Goal: Task Accomplishment & Management: Complete application form

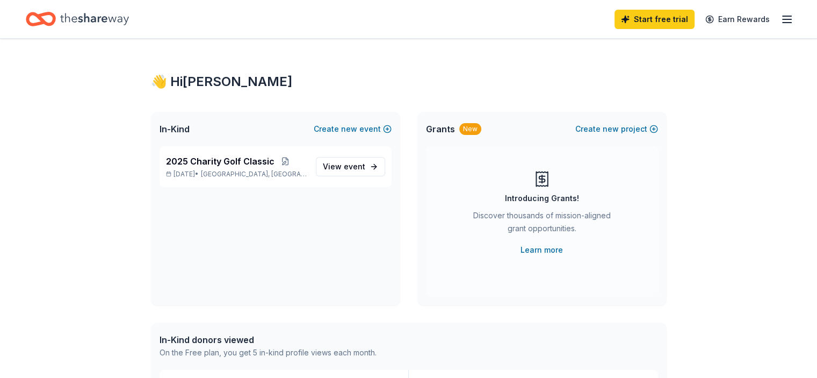
click at [781, 20] on icon "button" at bounding box center [787, 19] width 13 height 13
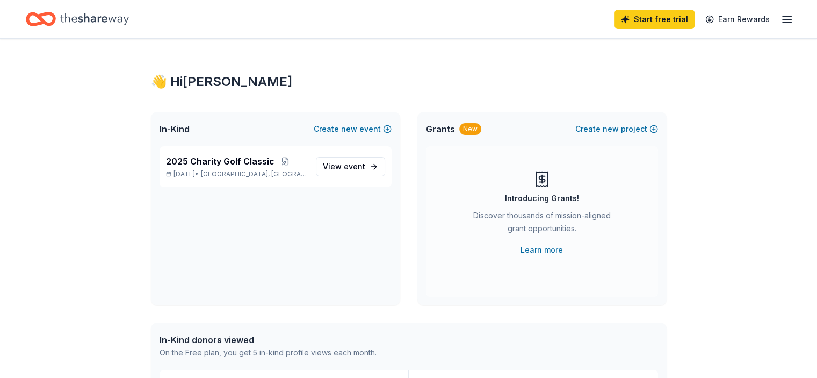
click at [112, 23] on icon "Home" at bounding box center [94, 19] width 69 height 22
click at [344, 162] on span "View event" at bounding box center [344, 166] width 42 height 13
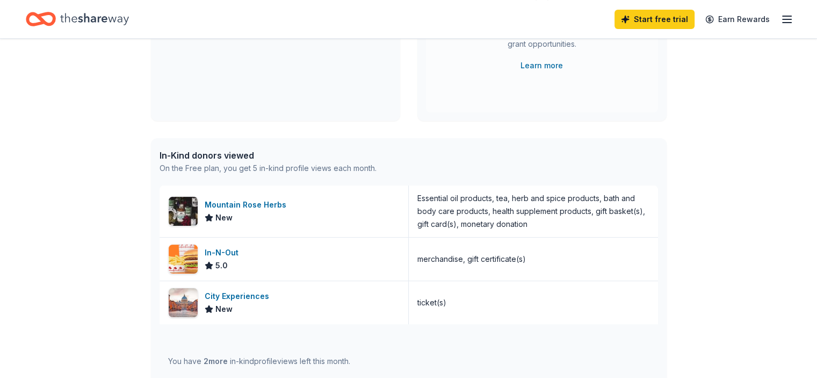
scroll to position [269, 0]
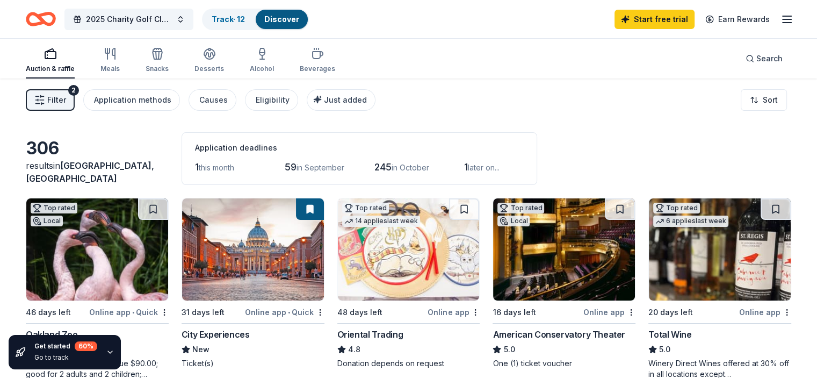
click at [76, 111] on div "Filter 2 Application methods Causes Eligibility Just added Sort" at bounding box center [408, 99] width 817 height 43
click at [66, 98] on span "Filter" at bounding box center [56, 99] width 19 height 13
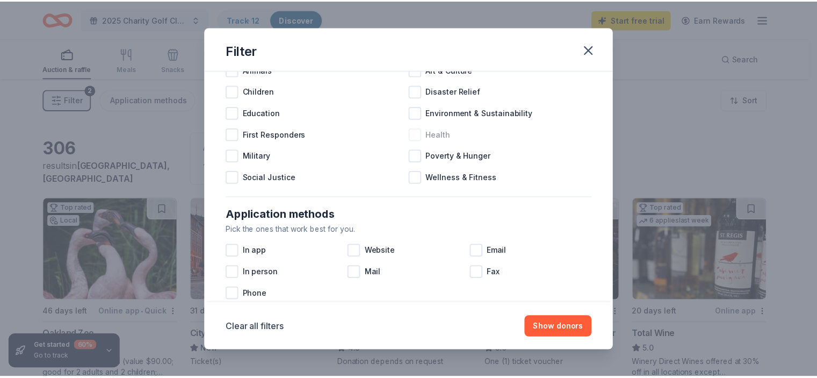
scroll to position [107, 0]
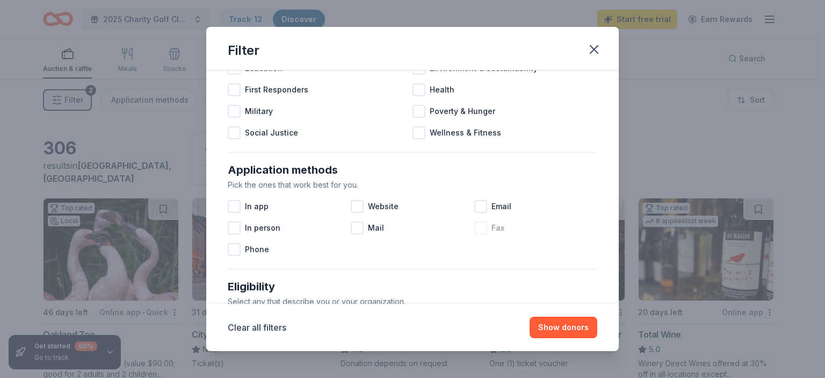
click at [479, 225] on div at bounding box center [480, 227] width 13 height 13
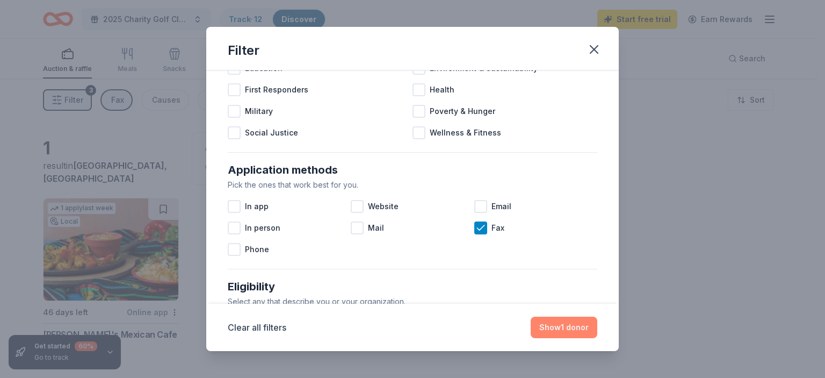
click at [550, 327] on button "Show 1 donor" at bounding box center [564, 326] width 67 height 21
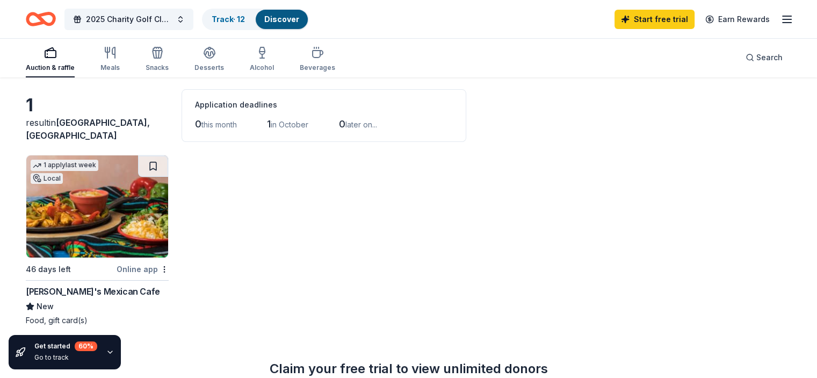
scroll to position [107, 0]
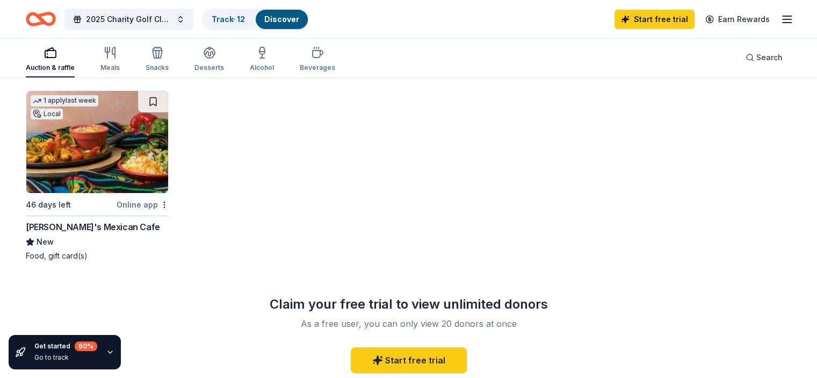
click at [125, 184] on img at bounding box center [97, 142] width 142 height 102
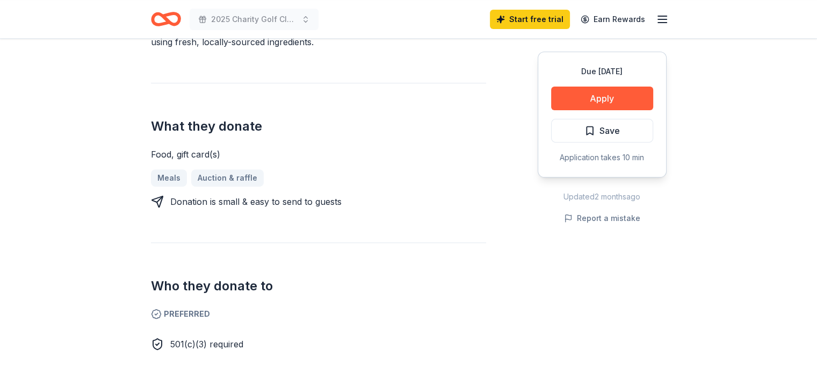
scroll to position [430, 0]
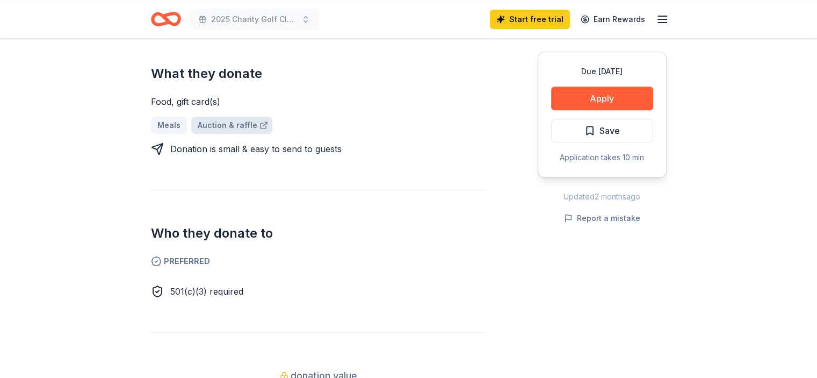
click at [219, 123] on link "Auction & raffle" at bounding box center [231, 125] width 81 height 17
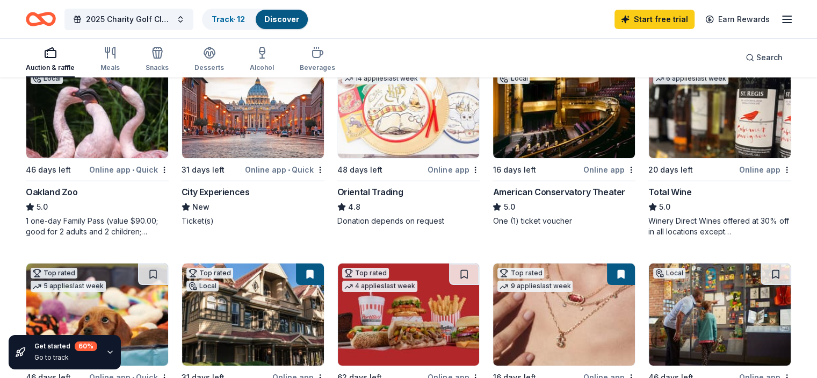
scroll to position [161, 0]
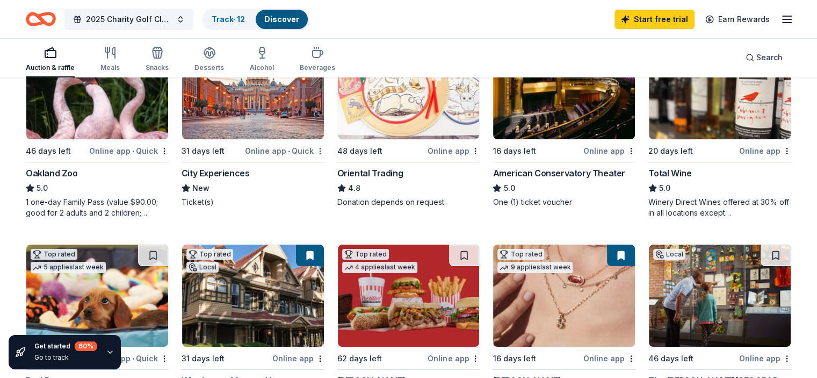
click at [324, 150] on html "2025 Charity Golf Classic Track · 12 Discover Start free trial Earn Rewards Auc…" at bounding box center [408, 28] width 817 height 378
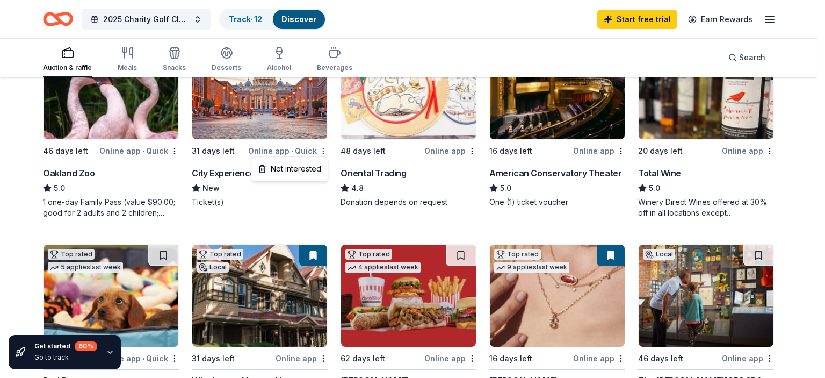
click at [324, 150] on html "2025 Charity Golf Classic Track · 12 Discover Start free trial Earn Rewards Auc…" at bounding box center [412, 28] width 825 height 378
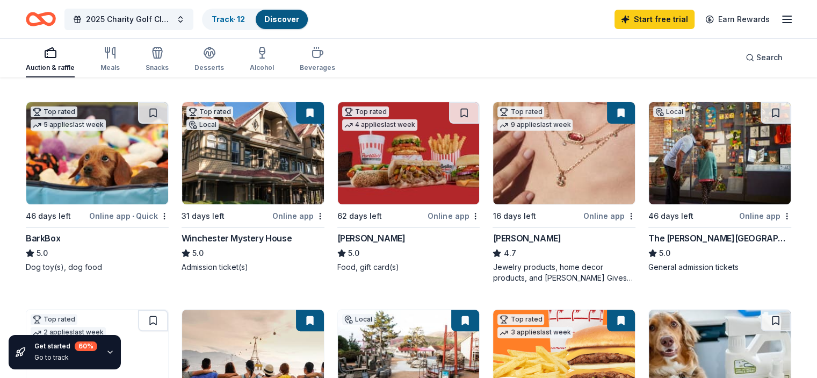
scroll to position [322, 0]
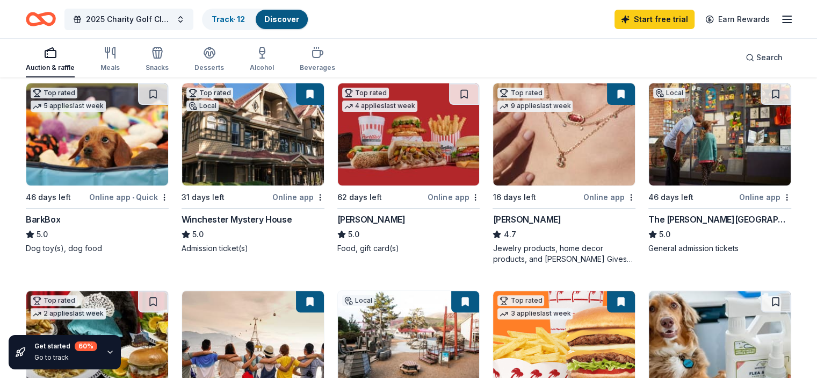
click at [404, 196] on div "62 days left" at bounding box center [381, 196] width 89 height 13
click at [237, 220] on div "Winchester Mystery House" at bounding box center [237, 219] width 110 height 13
click at [136, 195] on div "Online app • Quick" at bounding box center [129, 196] width 80 height 13
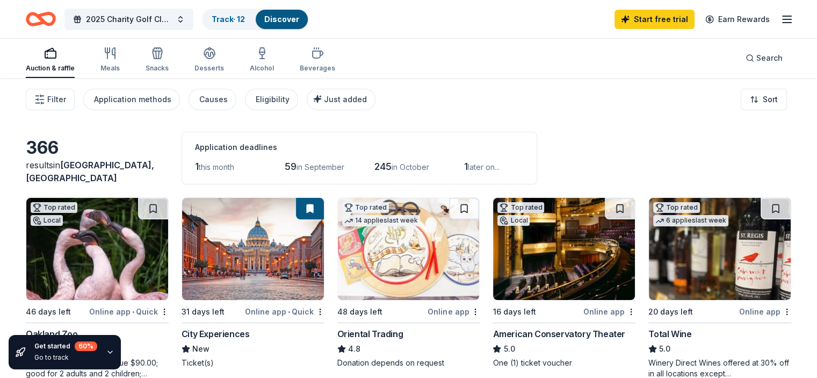
scroll to position [0, 0]
click at [44, 16] on icon "Home" at bounding box center [35, 18] width 17 height 11
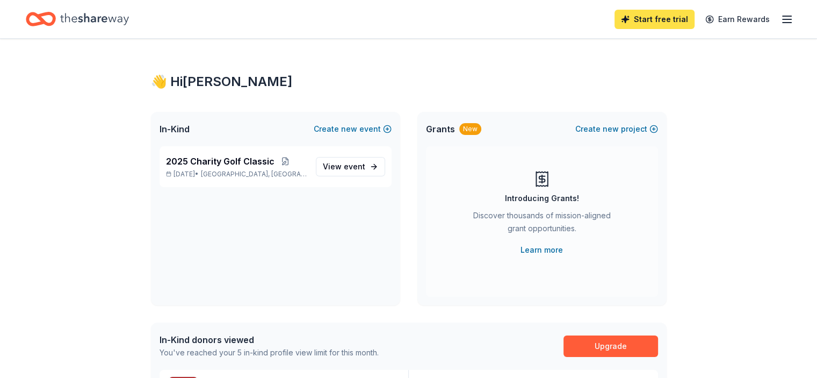
click at [649, 23] on link "Start free trial" at bounding box center [655, 19] width 80 height 19
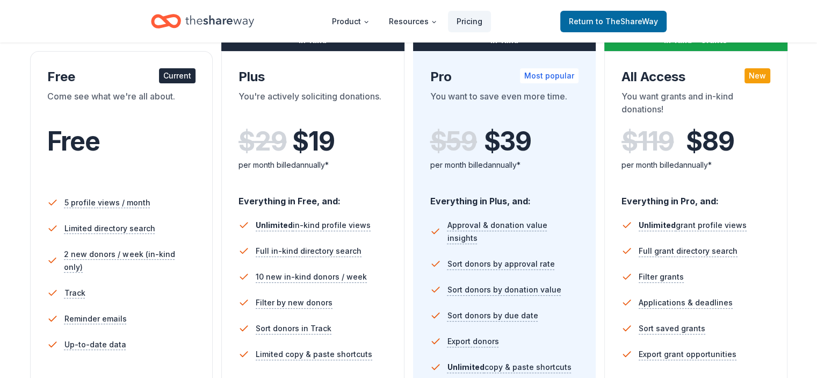
scroll to position [161, 0]
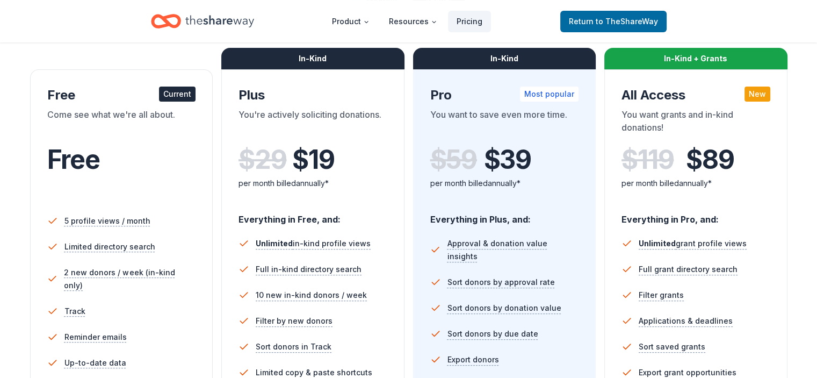
click at [622, 163] on div "$ 119 $ 89" at bounding box center [696, 160] width 149 height 30
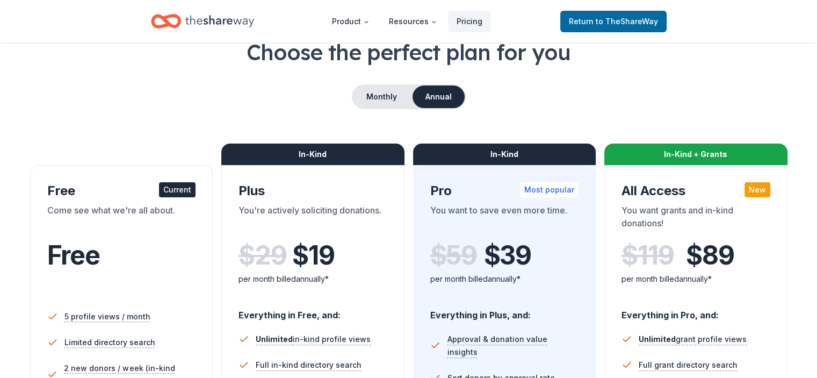
scroll to position [0, 0]
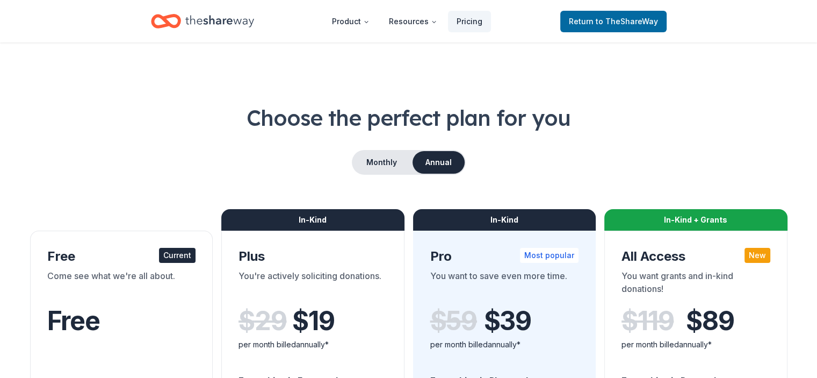
click at [222, 19] on icon "Home" at bounding box center [219, 21] width 69 height 22
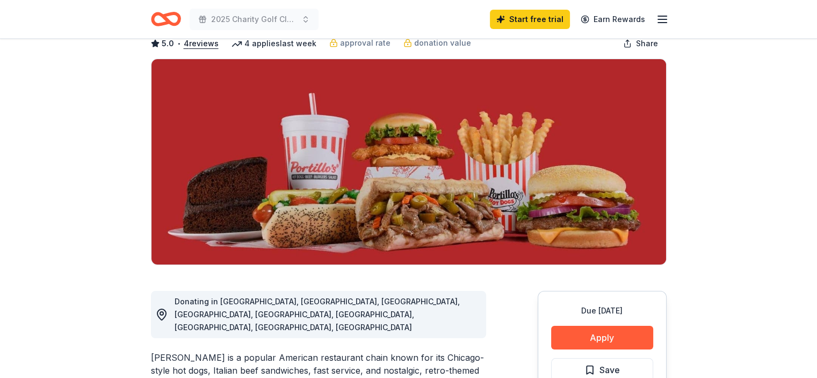
scroll to position [107, 0]
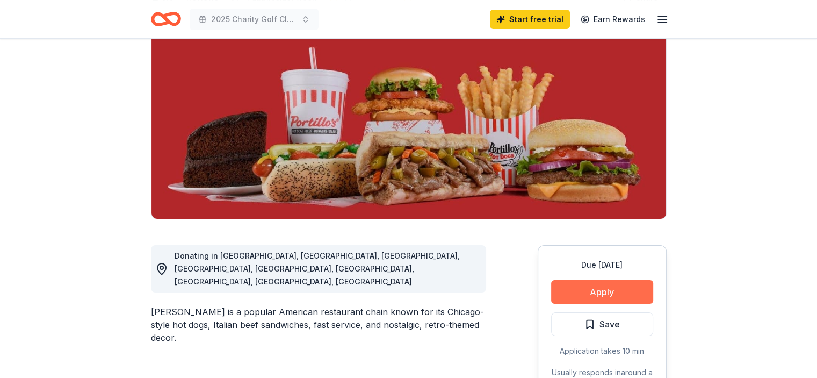
click at [636, 295] on button "Apply" at bounding box center [602, 292] width 102 height 24
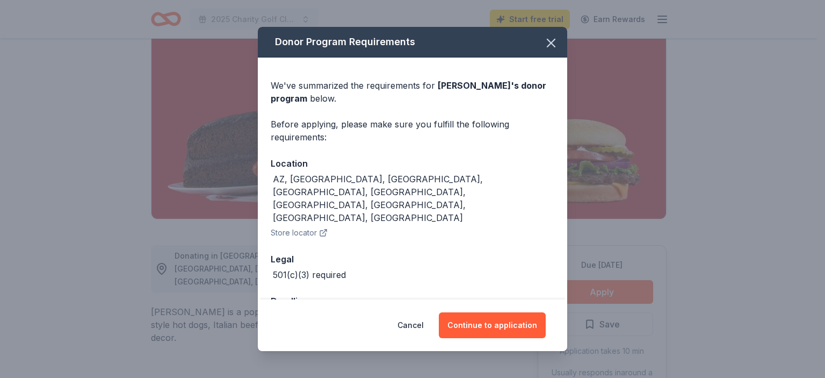
drag, startPoint x: 550, startPoint y: 42, endPoint x: 664, endPoint y: 112, distance: 134.1
click at [553, 42] on icon "button" at bounding box center [551, 42] width 15 height 15
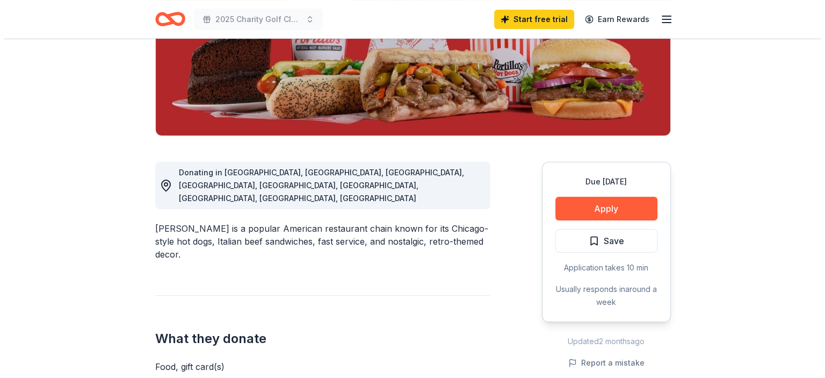
scroll to position [215, 0]
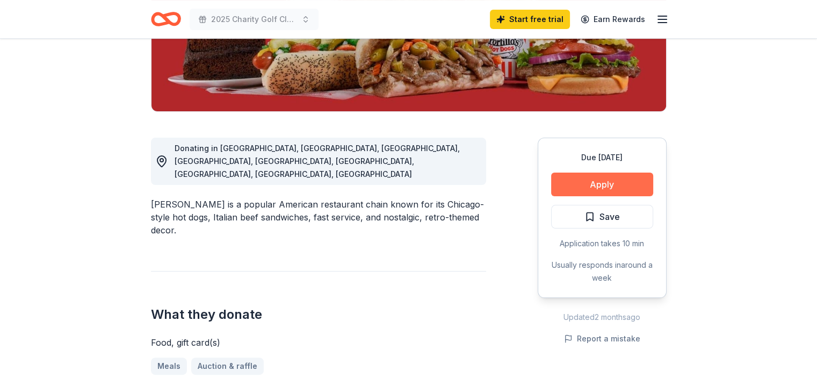
click at [609, 184] on button "Apply" at bounding box center [602, 184] width 102 height 24
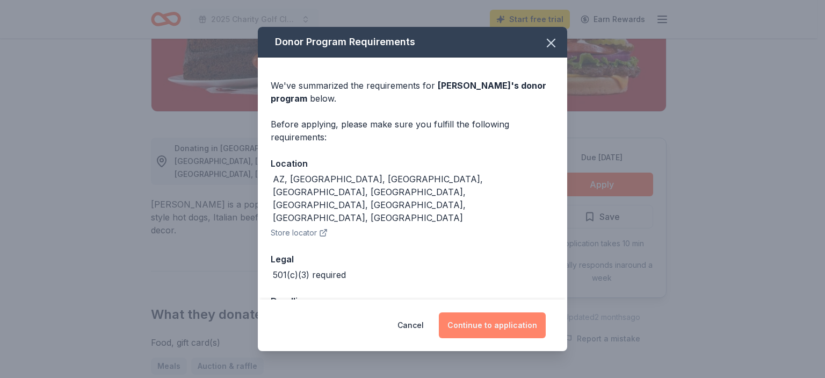
click at [488, 327] on button "Continue to application" at bounding box center [492, 325] width 107 height 26
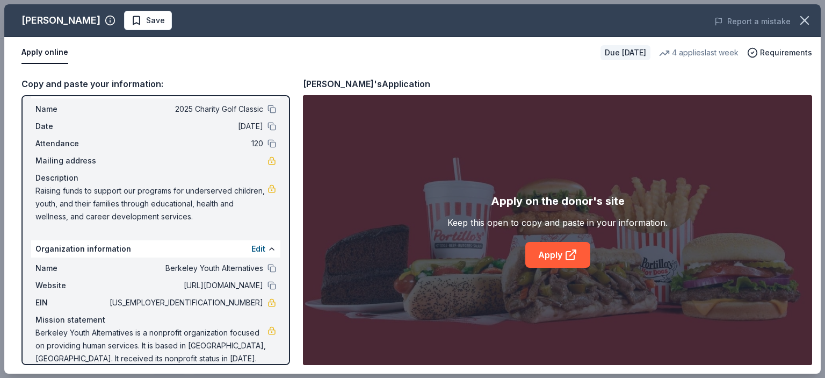
scroll to position [37, 0]
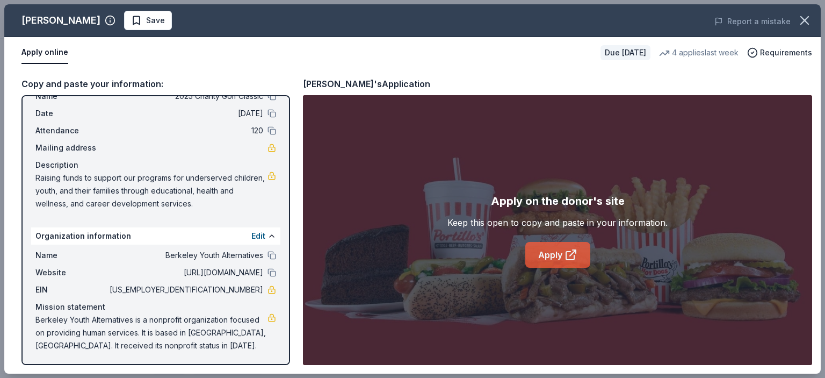
click at [539, 255] on link "Apply" at bounding box center [557, 255] width 65 height 26
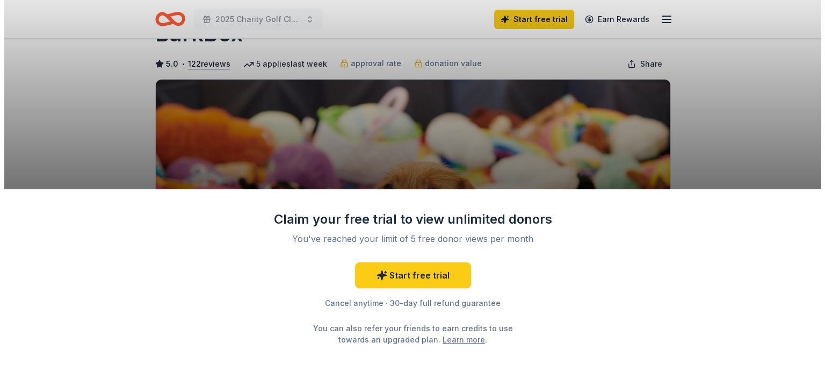
scroll to position [107, 0]
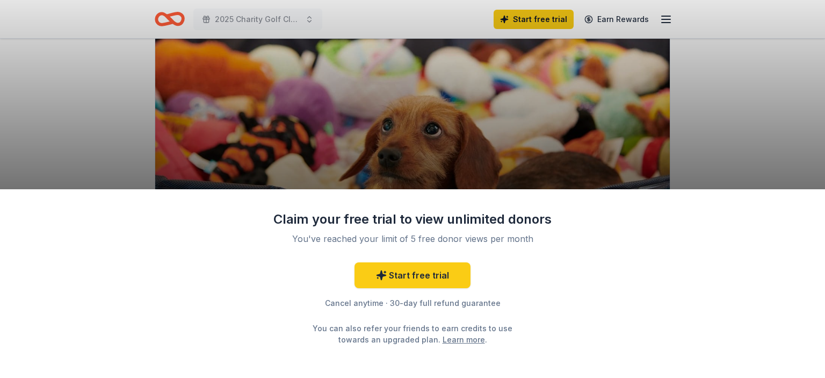
click at [112, 134] on div "Claim your free trial to view unlimited donors You've reached your limit of 5 f…" at bounding box center [412, 189] width 825 height 378
